Goal: Information Seeking & Learning: Learn about a topic

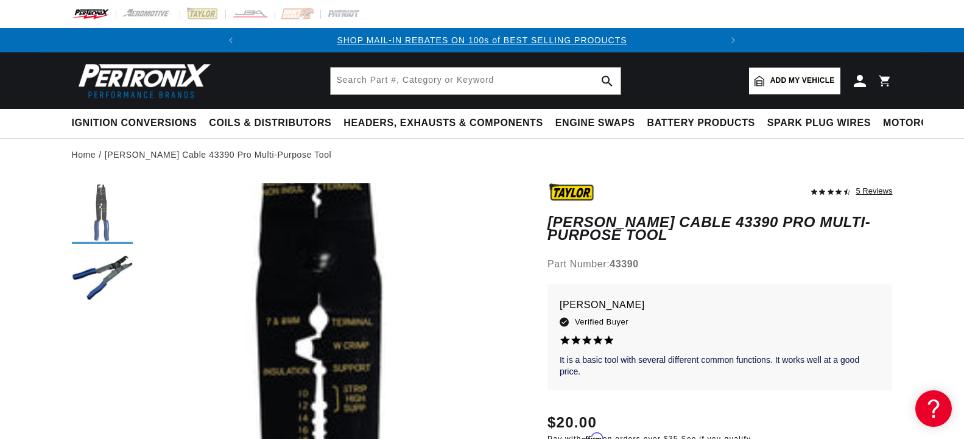
click at [102, 219] on button "Load image 1 in gallery view" at bounding box center [102, 213] width 61 height 61
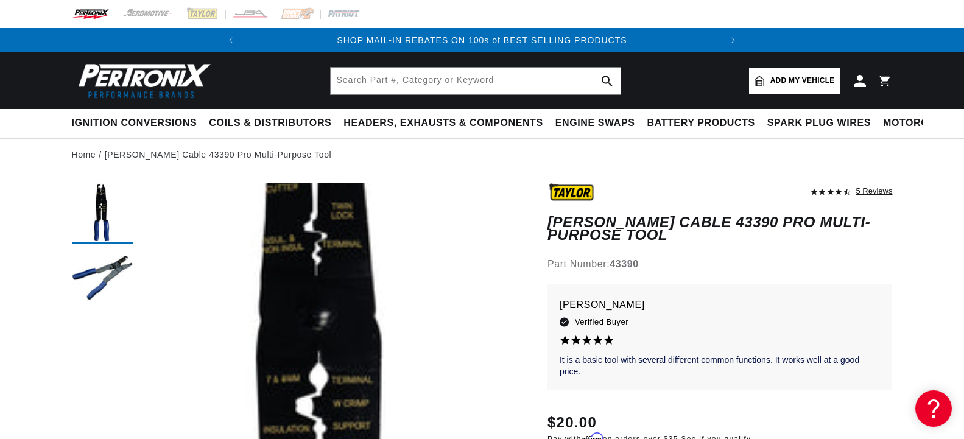
drag, startPoint x: 276, startPoint y: 286, endPoint x: 297, endPoint y: 287, distance: 21.4
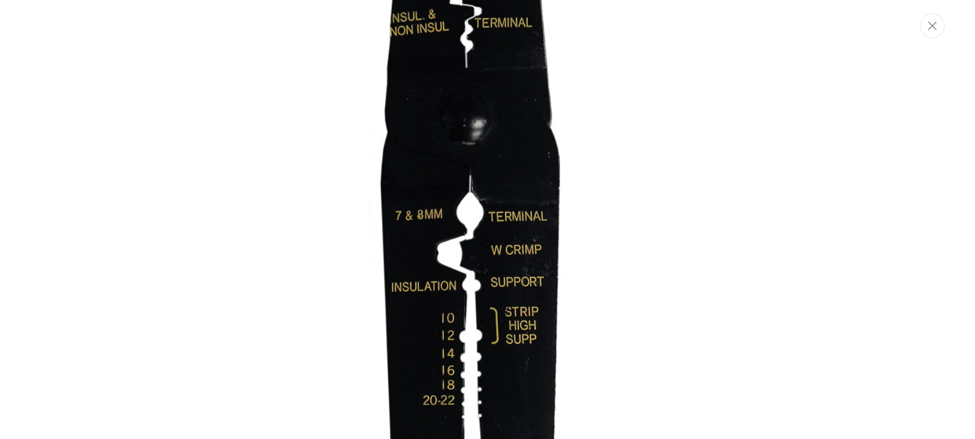
scroll to position [234, 0]
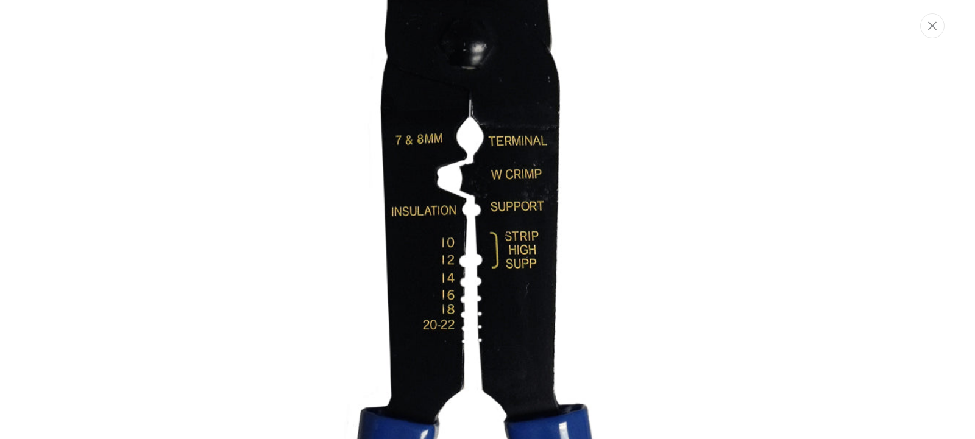
click at [713, 308] on img "Media gallery" at bounding box center [487, 271] width 658 height 987
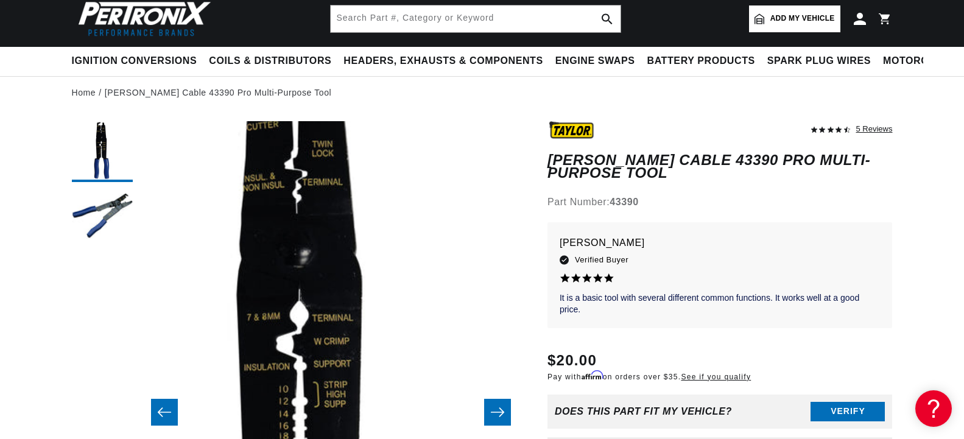
scroll to position [0, 0]
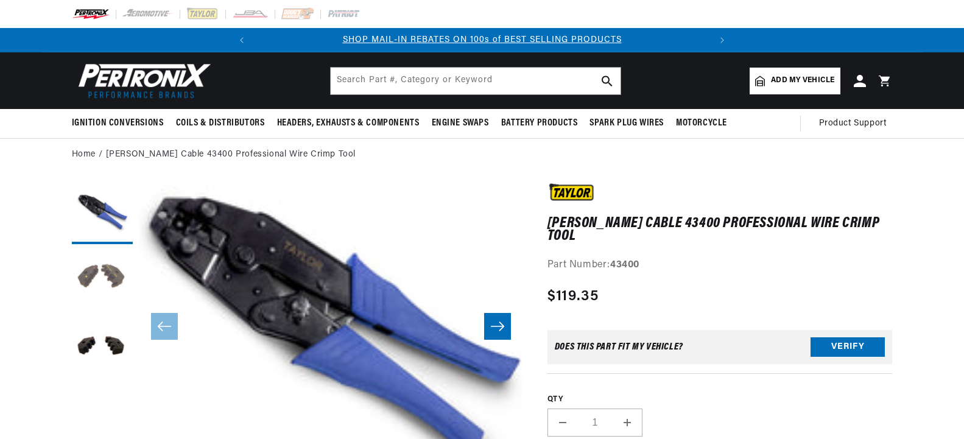
click at [94, 286] on button "Load image 2 in gallery view" at bounding box center [102, 280] width 61 height 61
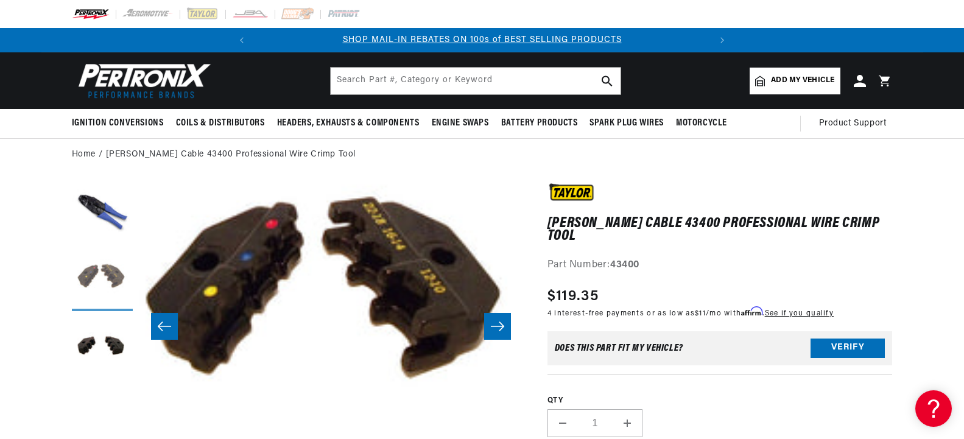
scroll to position [0, 384]
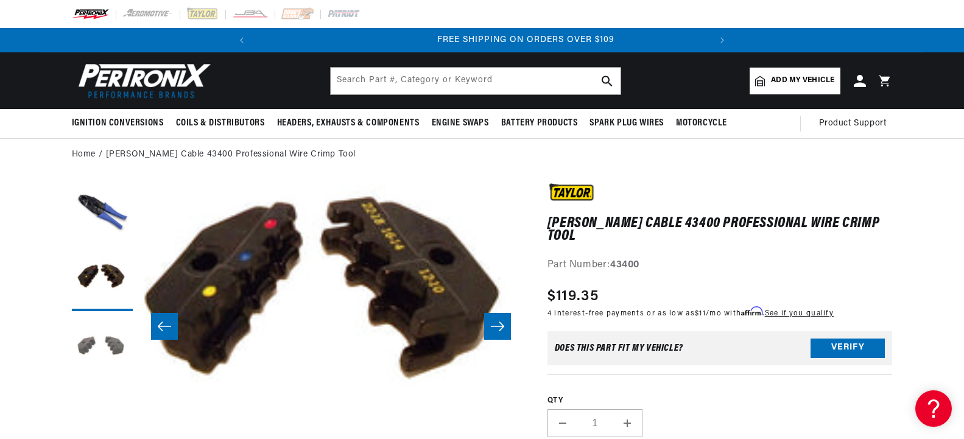
click at [88, 337] on button "Load image 3 in gallery view" at bounding box center [102, 347] width 61 height 61
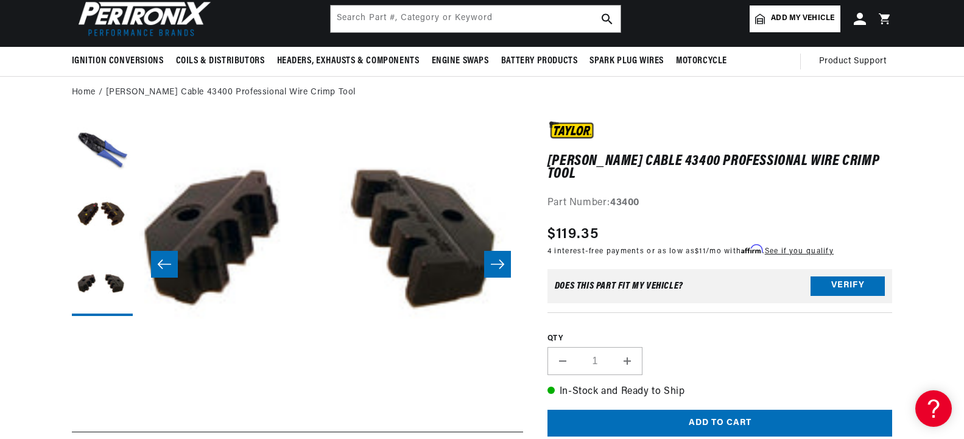
scroll to position [0, 0]
